Goal: Task Accomplishment & Management: Manage account settings

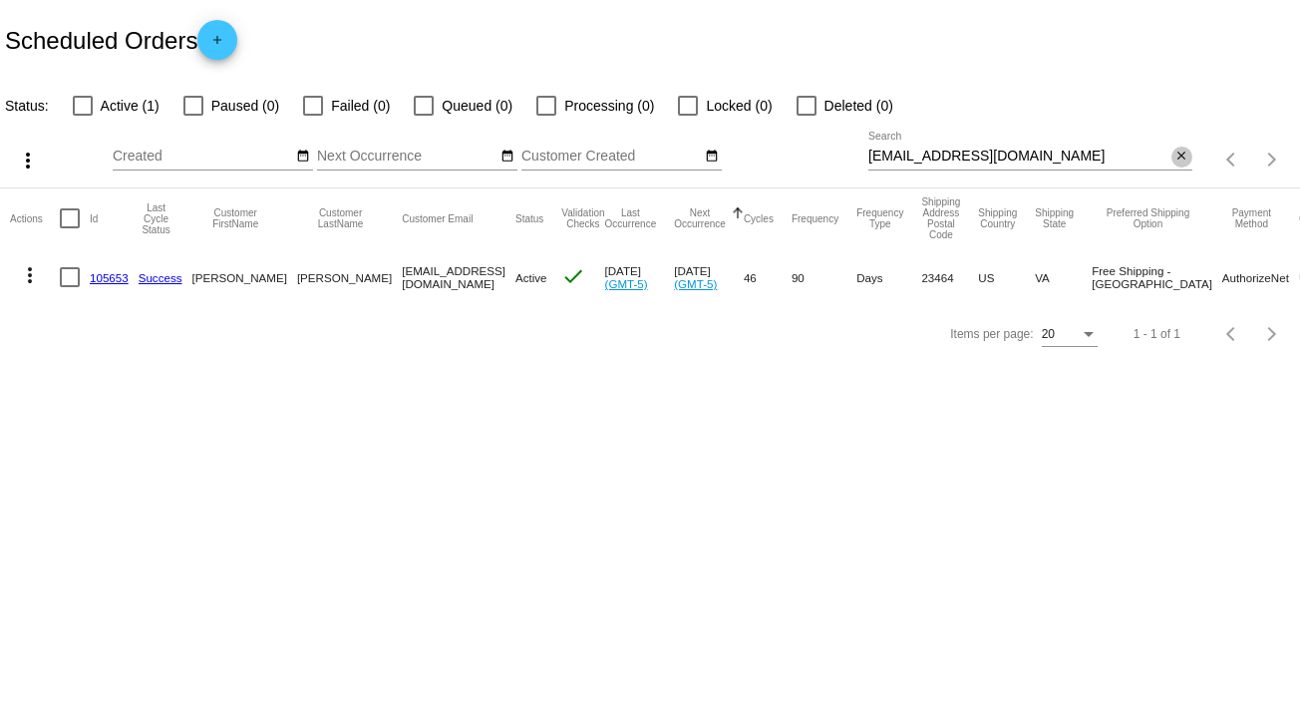
click at [1181, 149] on mat-icon "close" at bounding box center [1182, 157] width 14 height 16
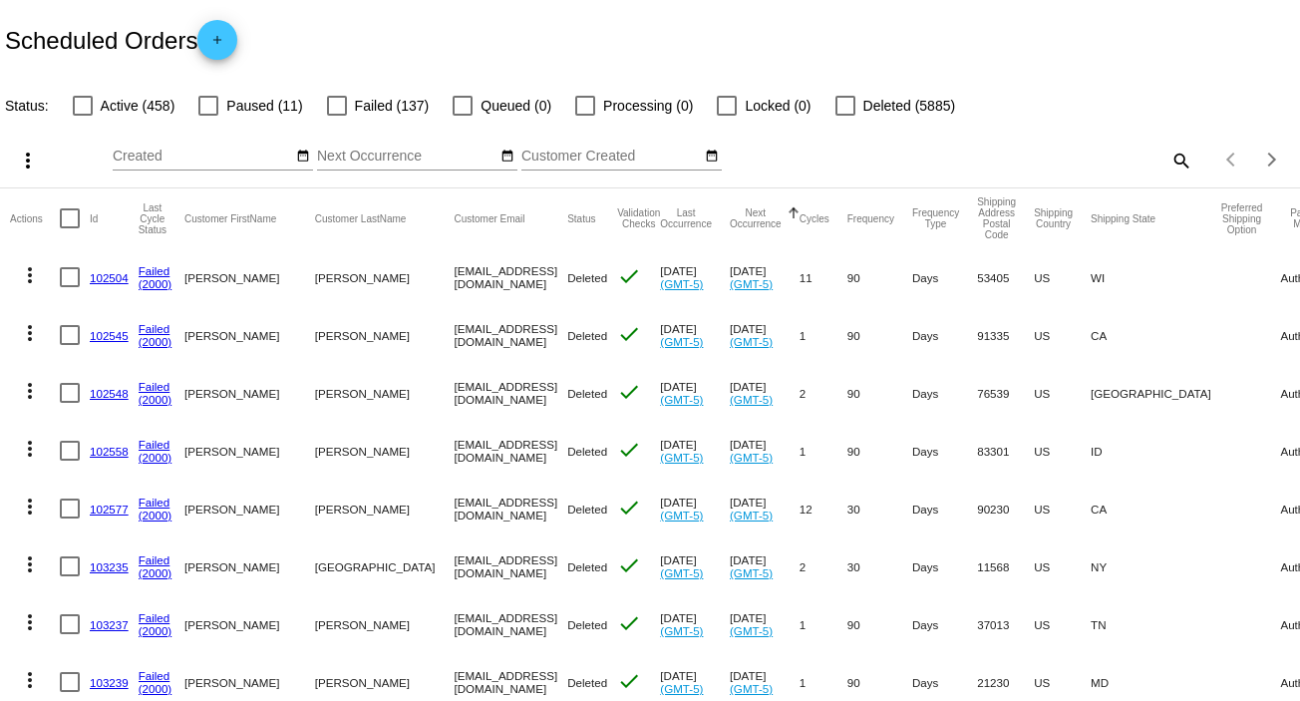
click at [1171, 156] on mat-icon "search" at bounding box center [1181, 160] width 24 height 31
click at [1171, 156] on input "Search" at bounding box center [1030, 157] width 324 height 16
paste input "gslass@frontiernet.net"
type input "gslass@frontiernet.net"
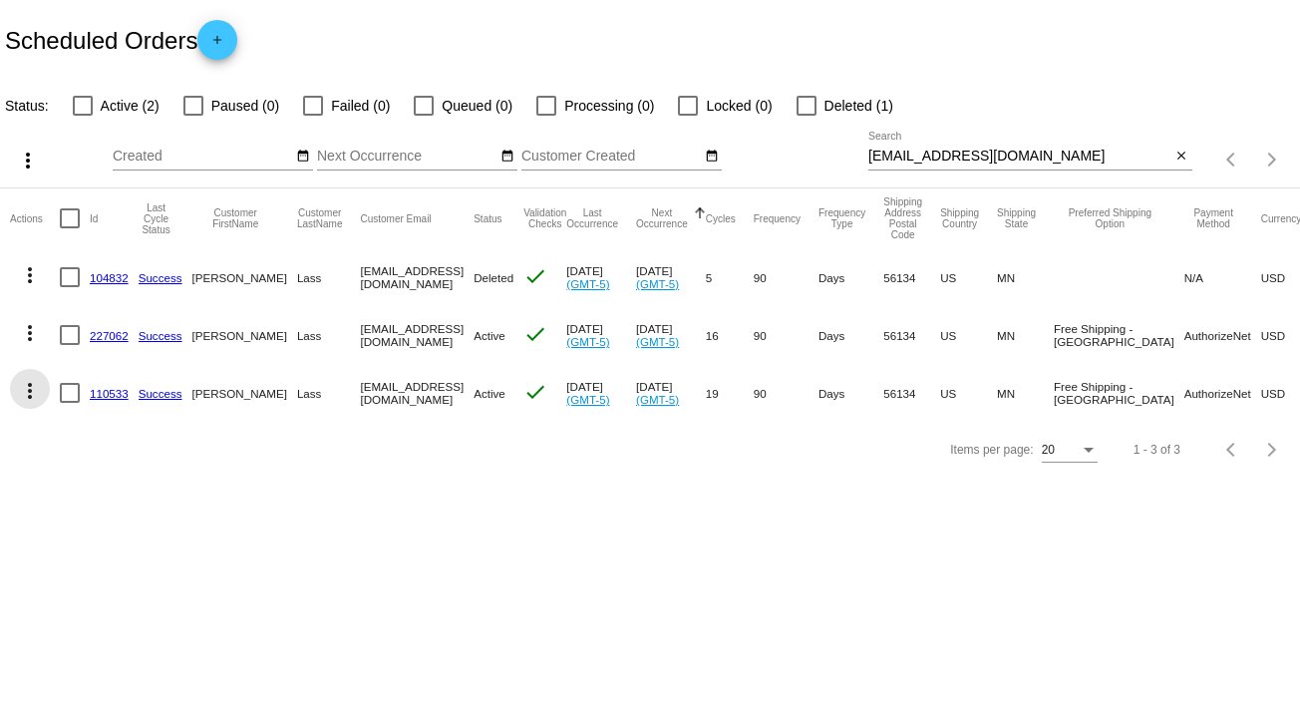
click at [31, 390] on mat-icon "more_vert" at bounding box center [30, 391] width 24 height 24
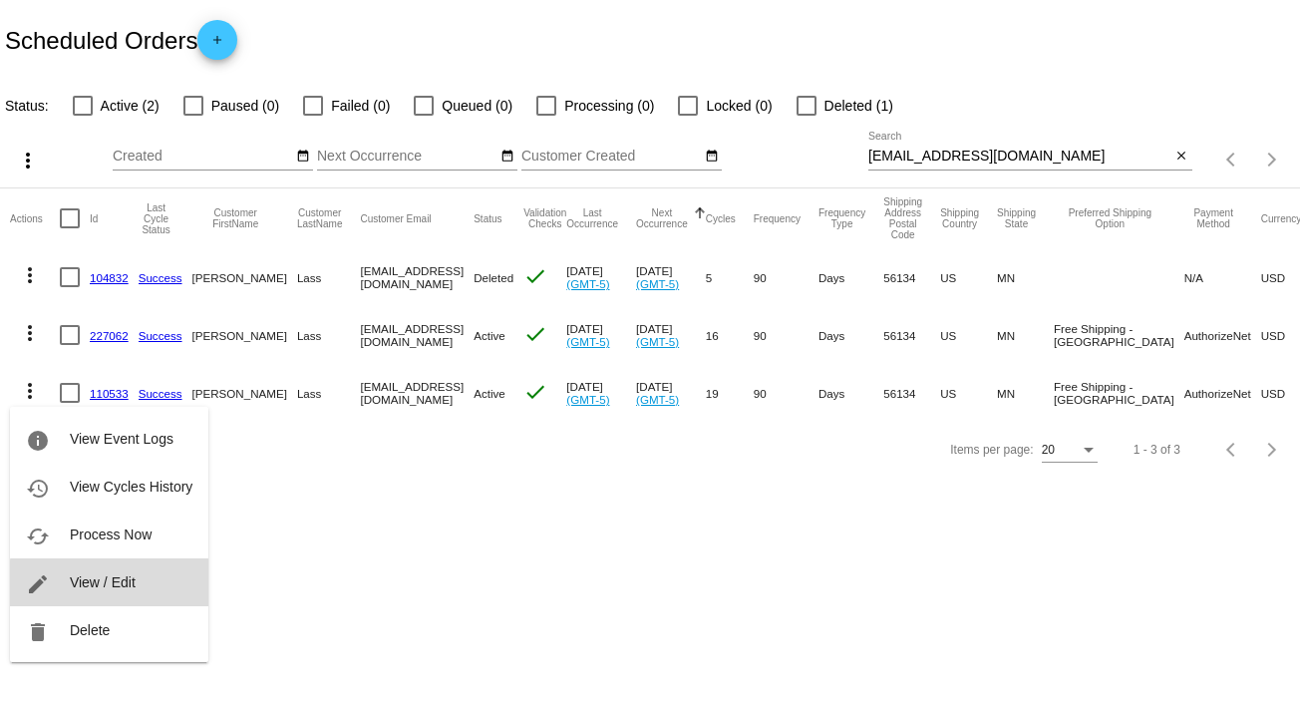
click at [144, 588] on button "edit View / Edit" at bounding box center [109, 582] width 198 height 48
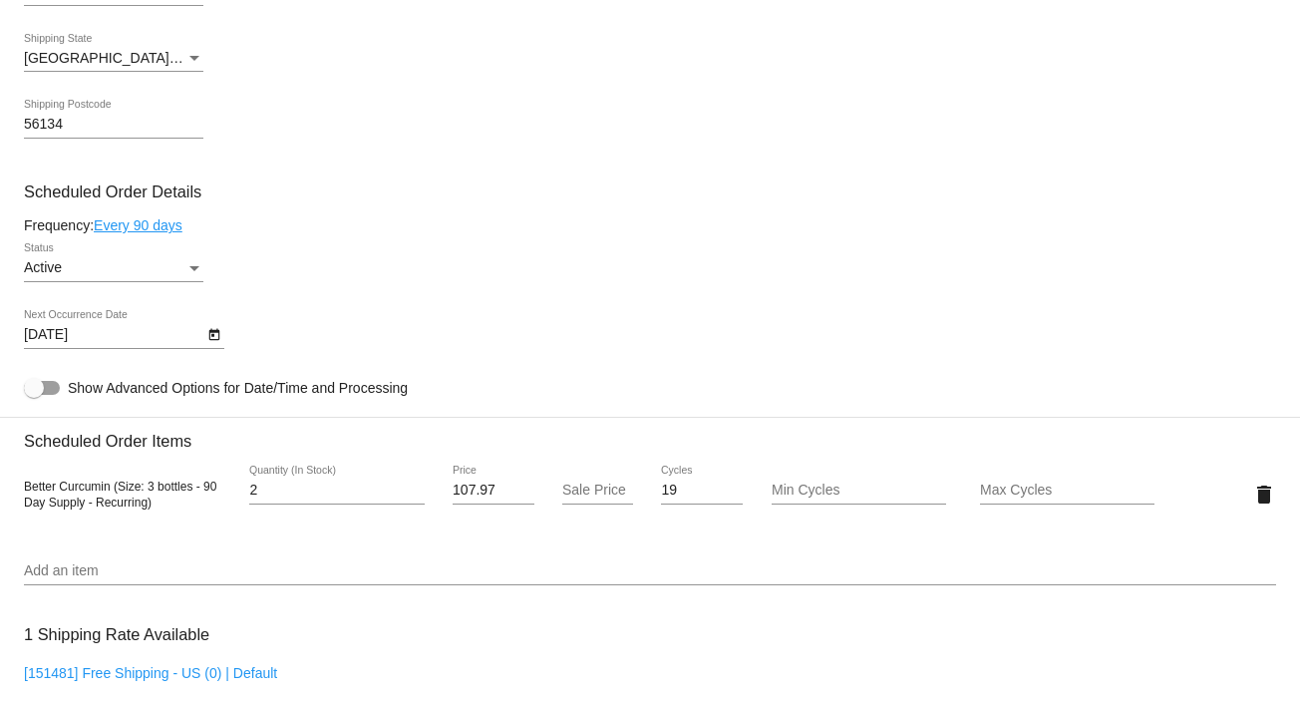
scroll to position [967, 0]
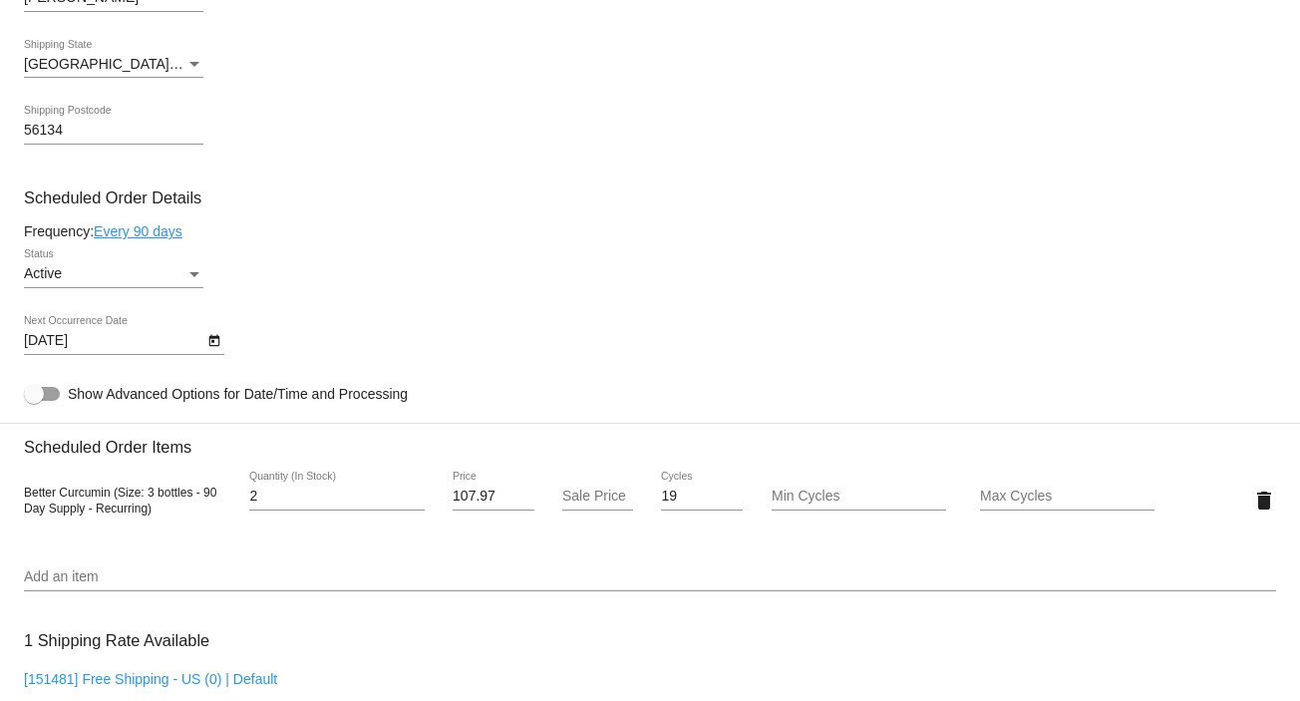
click at [192, 276] on div "Status" at bounding box center [194, 274] width 10 height 5
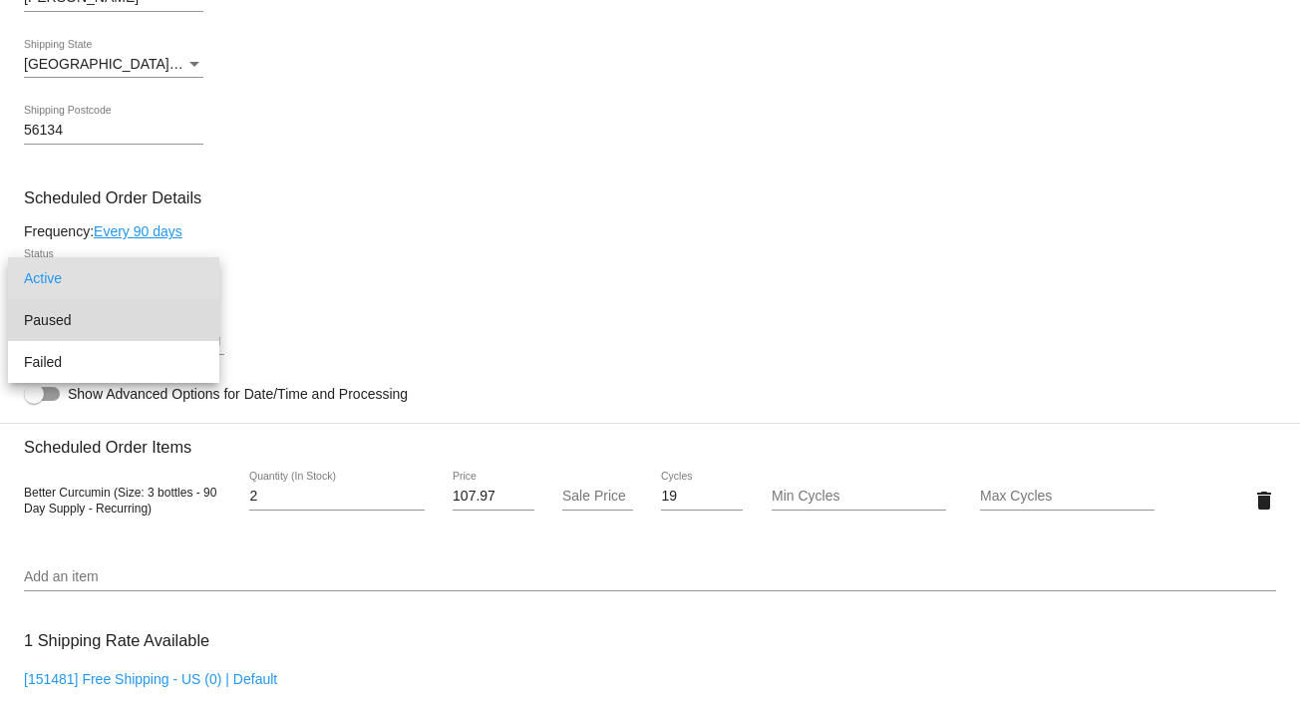
click at [178, 304] on span "Paused" at bounding box center [113, 320] width 179 height 42
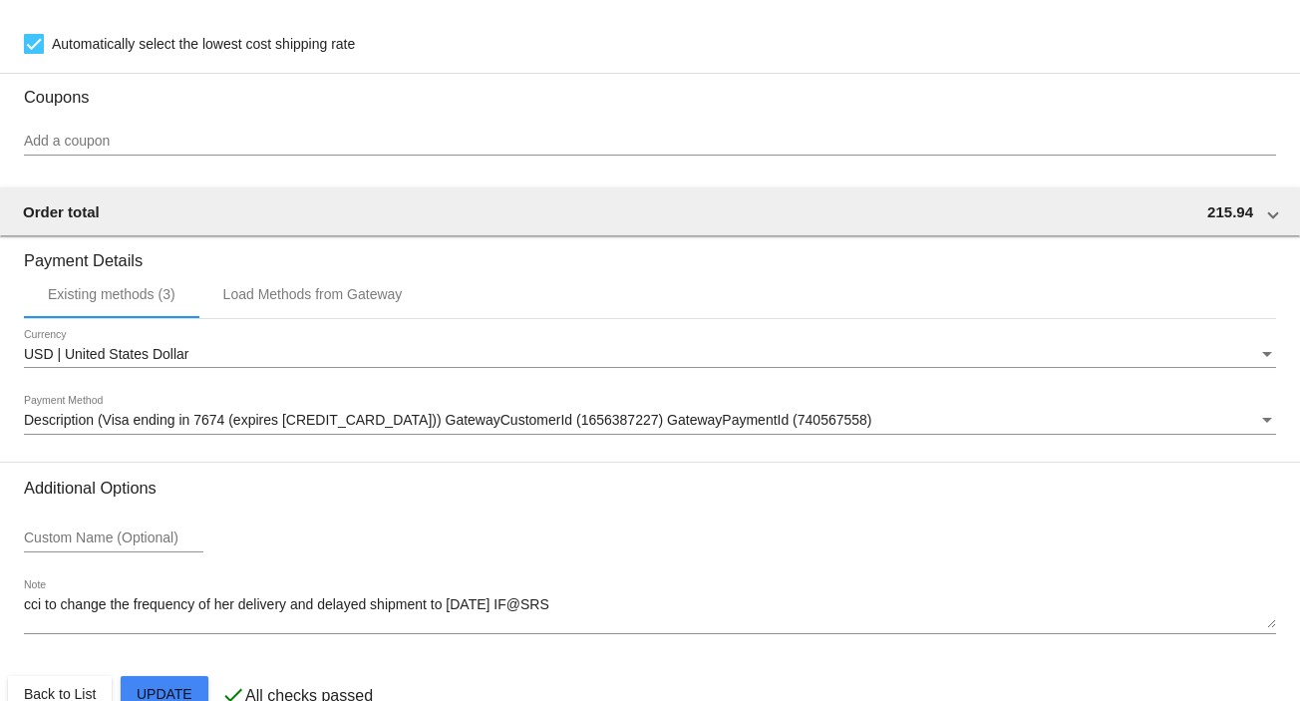
scroll to position [1722, 0]
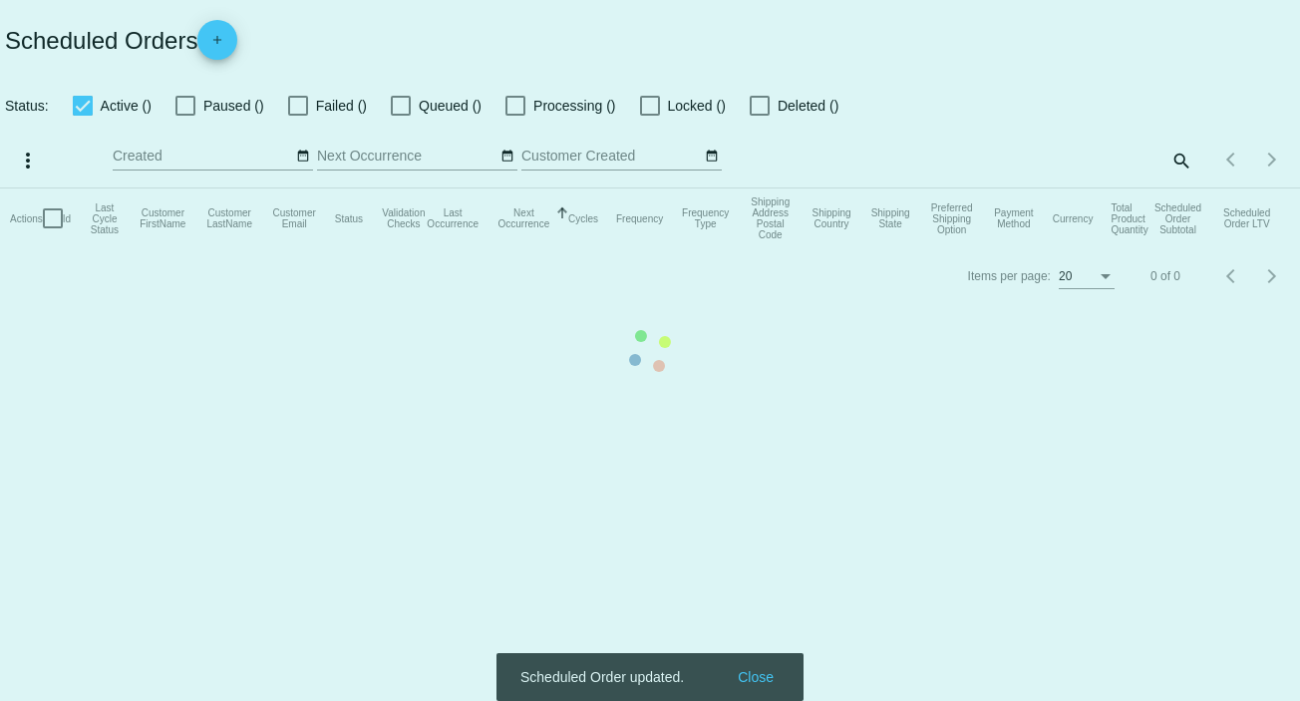
checkbox input "false"
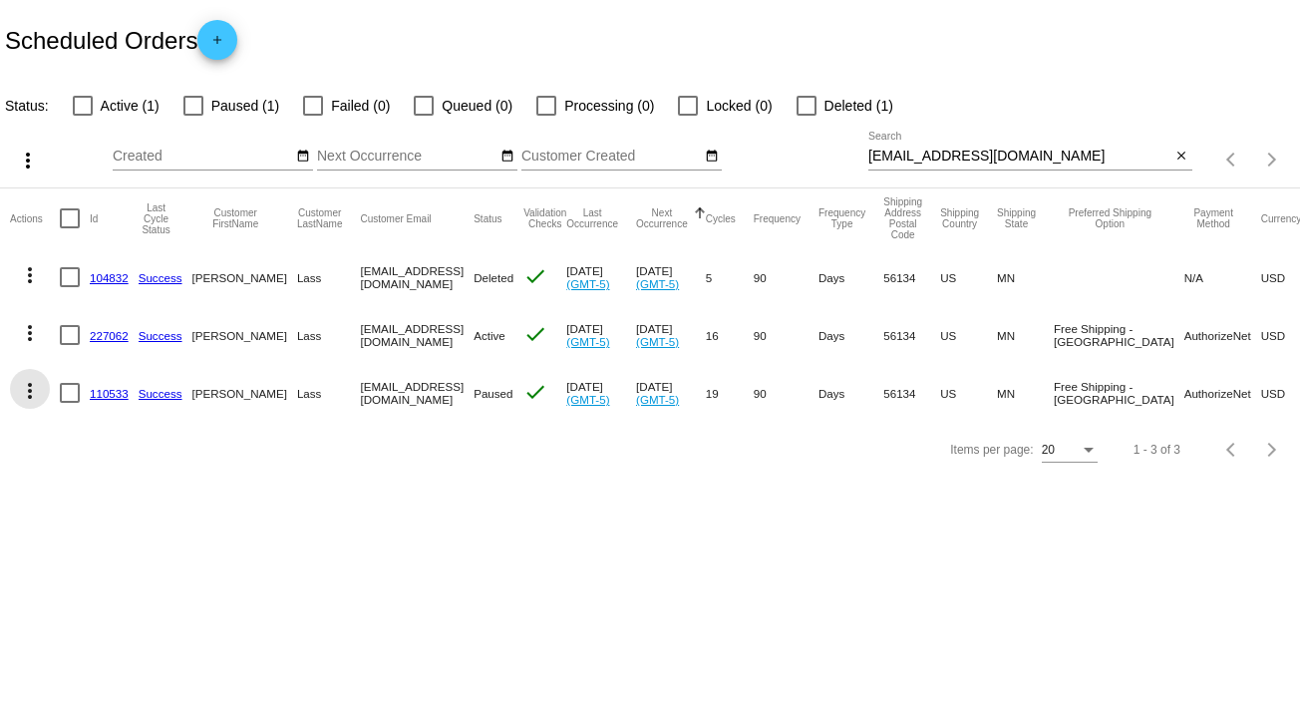
click at [29, 388] on mat-icon "more_vert" at bounding box center [30, 391] width 24 height 24
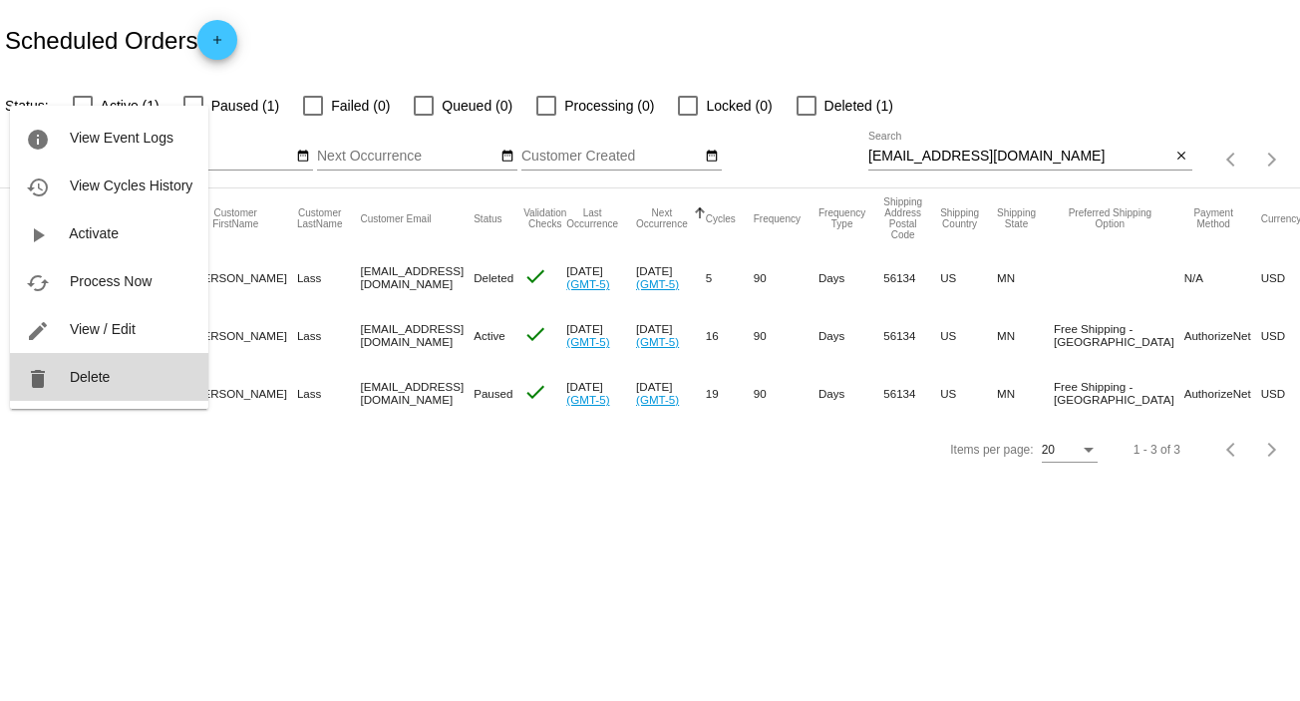
click at [115, 369] on button "delete Delete" at bounding box center [109, 377] width 198 height 48
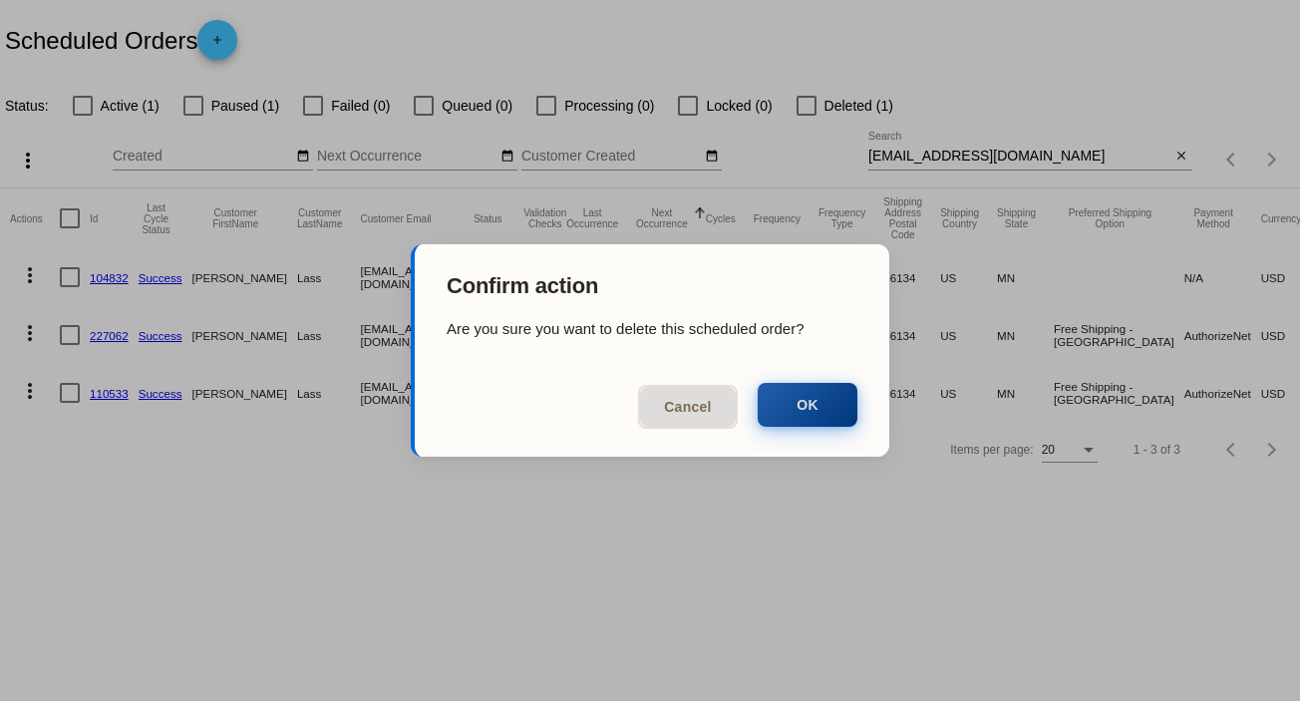
click at [776, 405] on button "OK" at bounding box center [808, 405] width 100 height 44
